Goal: Register for event/course

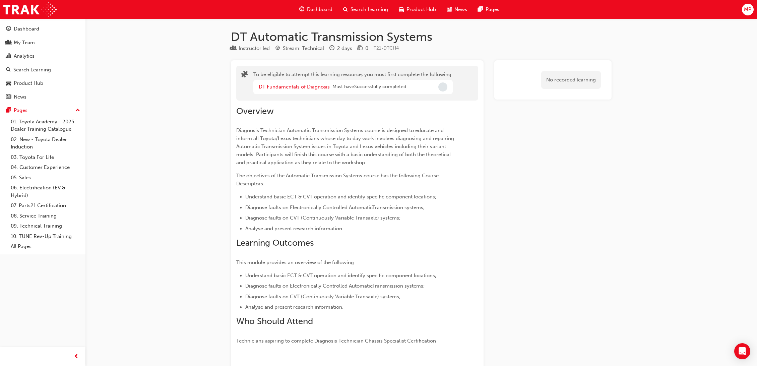
scroll to position [413, 0]
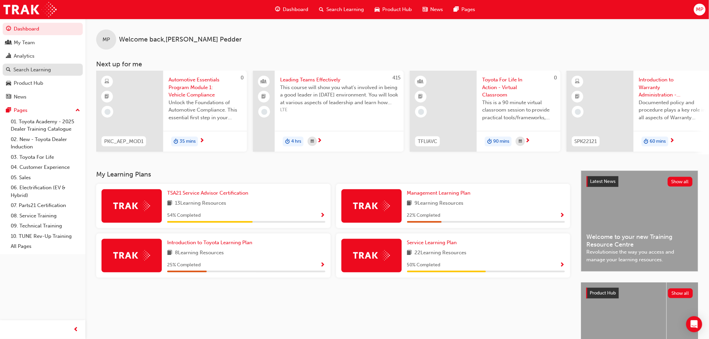
click at [35, 72] on div "Search Learning" at bounding box center [32, 70] width 38 height 8
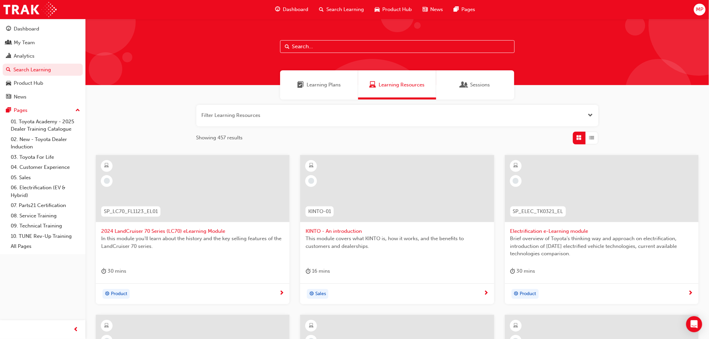
click at [325, 46] on input "text" at bounding box center [397, 46] width 234 height 13
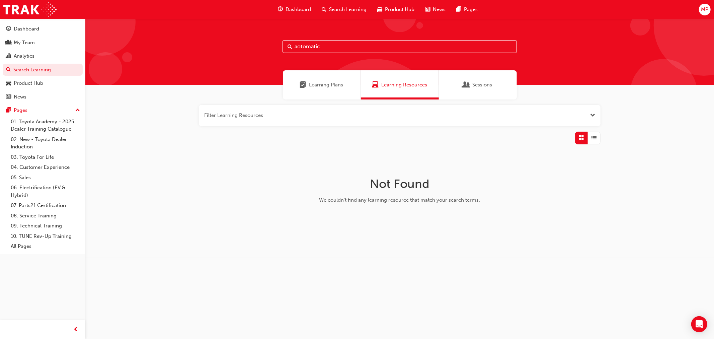
drag, startPoint x: 301, startPoint y: 44, endPoint x: 297, endPoint y: 45, distance: 3.7
click at [297, 45] on input "aotomatic" at bounding box center [400, 46] width 234 height 13
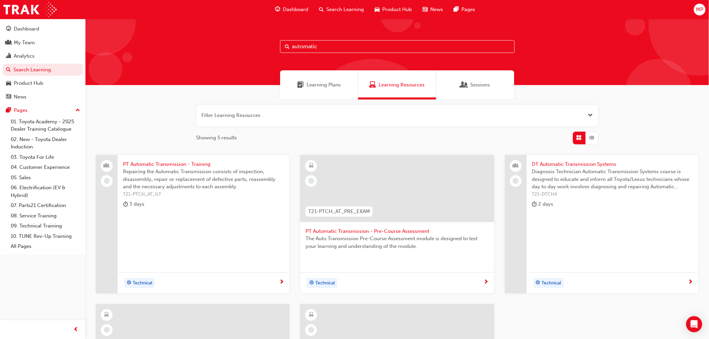
drag, startPoint x: 292, startPoint y: 46, endPoint x: 307, endPoint y: 63, distance: 22.8
click at [292, 46] on input "automatic" at bounding box center [397, 46] width 234 height 13
type input "DT automatic"
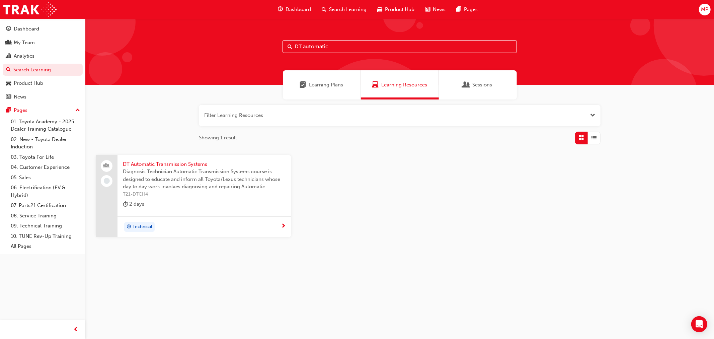
click at [189, 168] on span "Diagnosis Technician Automatic Transmission Systems course is designed to educa…" at bounding box center [204, 179] width 163 height 23
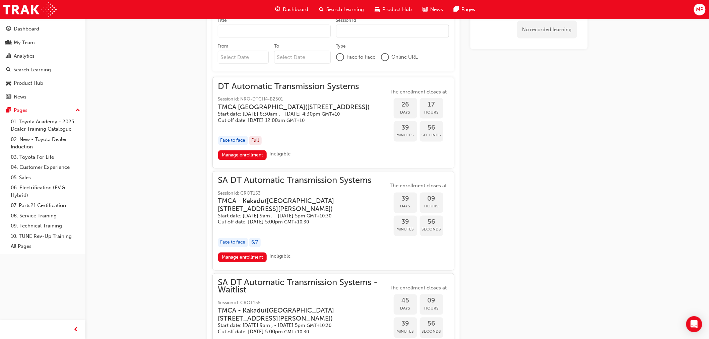
scroll to position [432, 0]
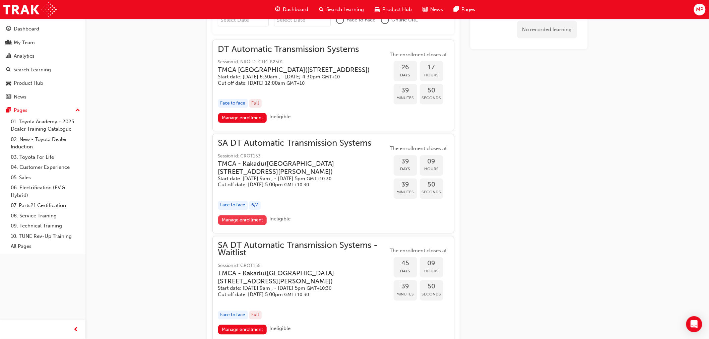
click at [243, 225] on link "Manage enrollment" at bounding box center [242, 220] width 49 height 10
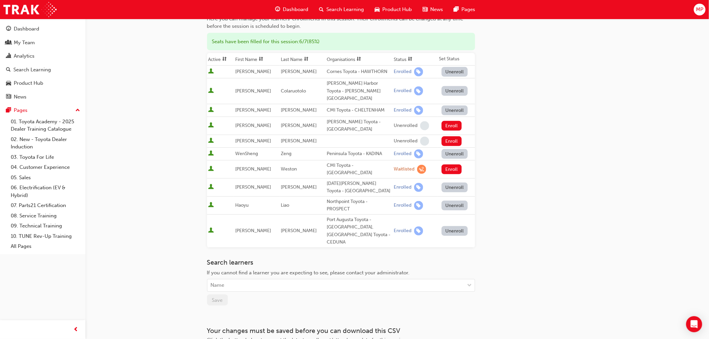
scroll to position [37, 0]
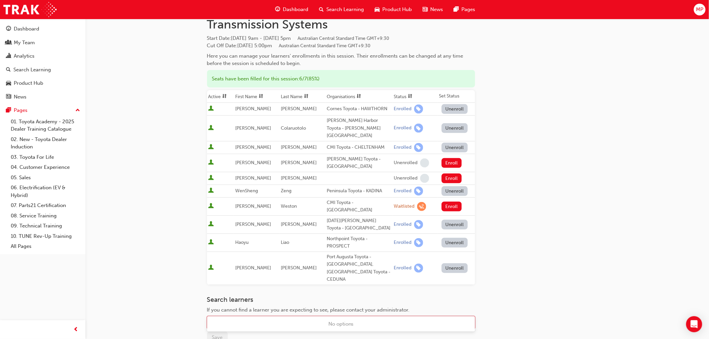
click at [239, 317] on div "Name" at bounding box center [335, 323] width 257 height 12
type input "kla"
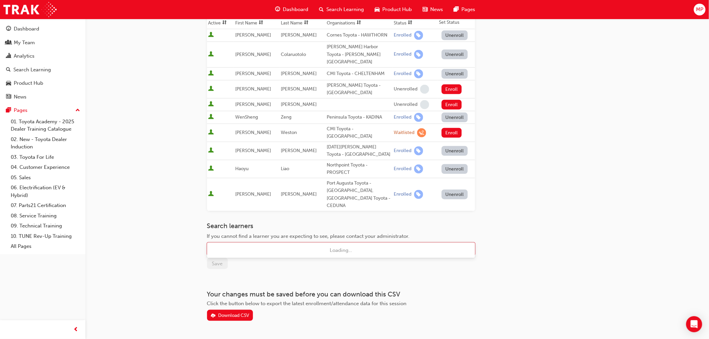
scroll to position [112, 0]
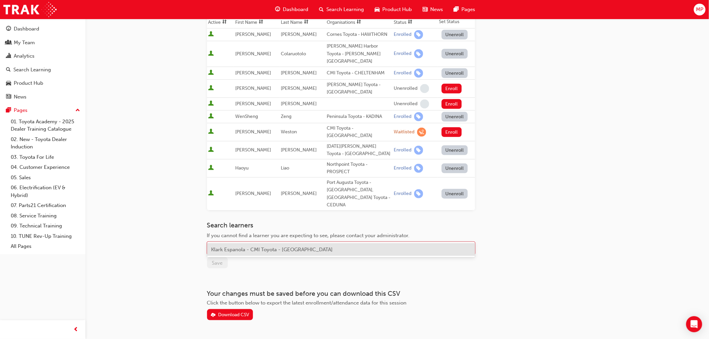
click at [266, 246] on span "Klark Espanola - CMI Toyota - [GEOGRAPHIC_DATA]" at bounding box center [272, 249] width 122 height 6
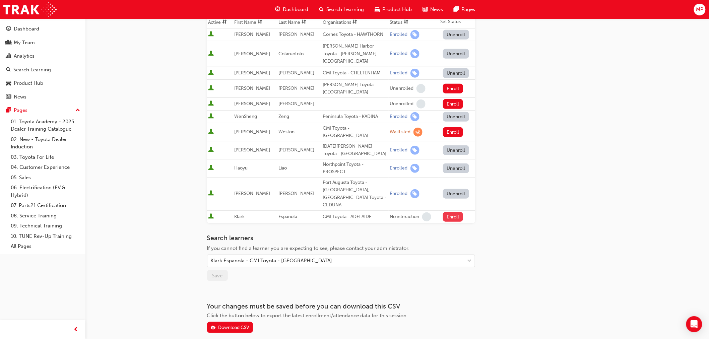
click at [448, 212] on button "Enroll" at bounding box center [453, 217] width 20 height 10
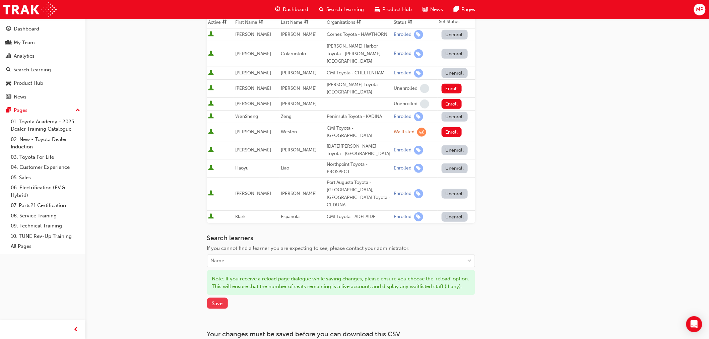
click at [216, 300] on span "Save" at bounding box center [217, 303] width 11 height 6
